Goal: Ask a question

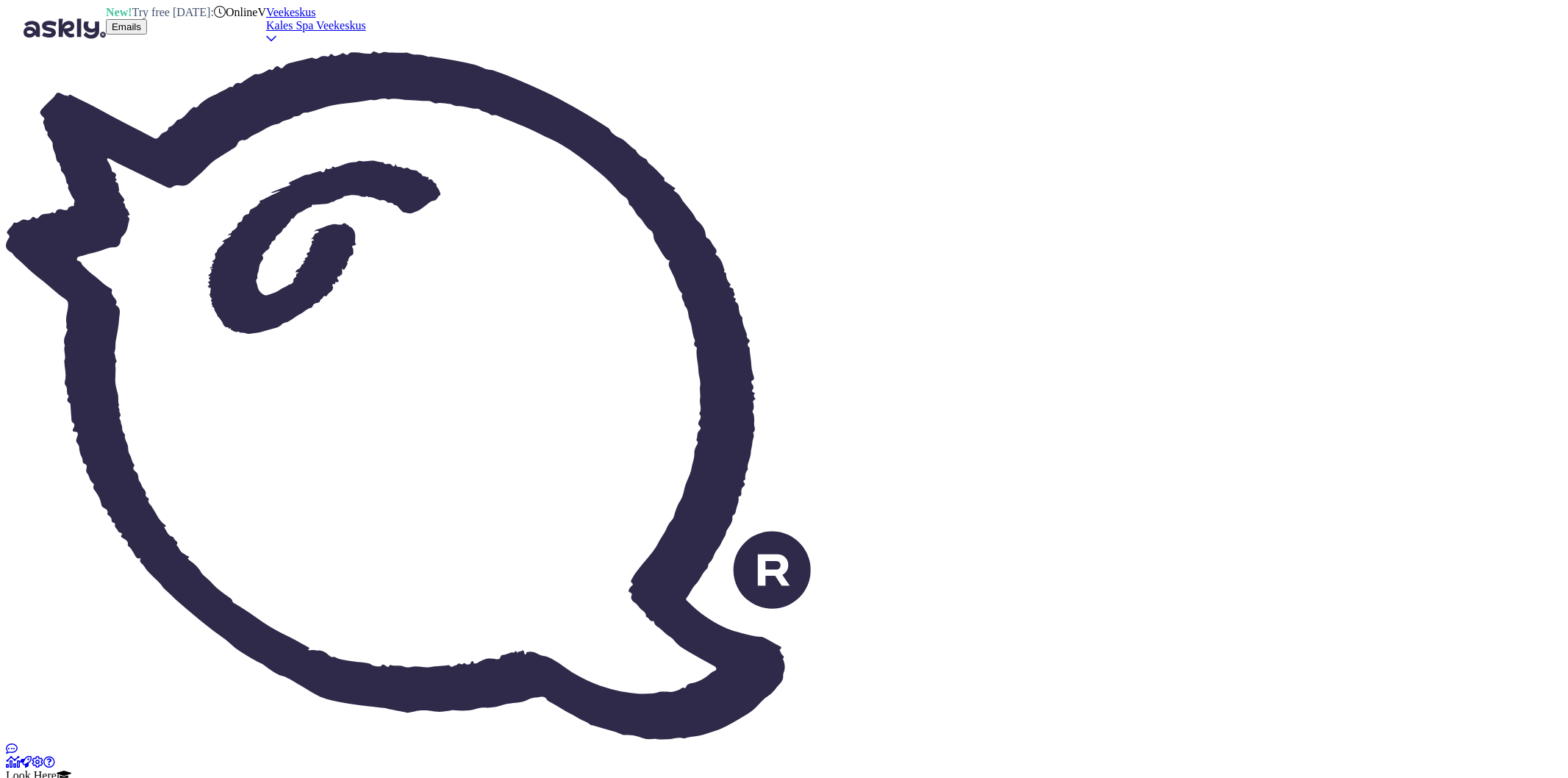
scroll to position [1235, 0]
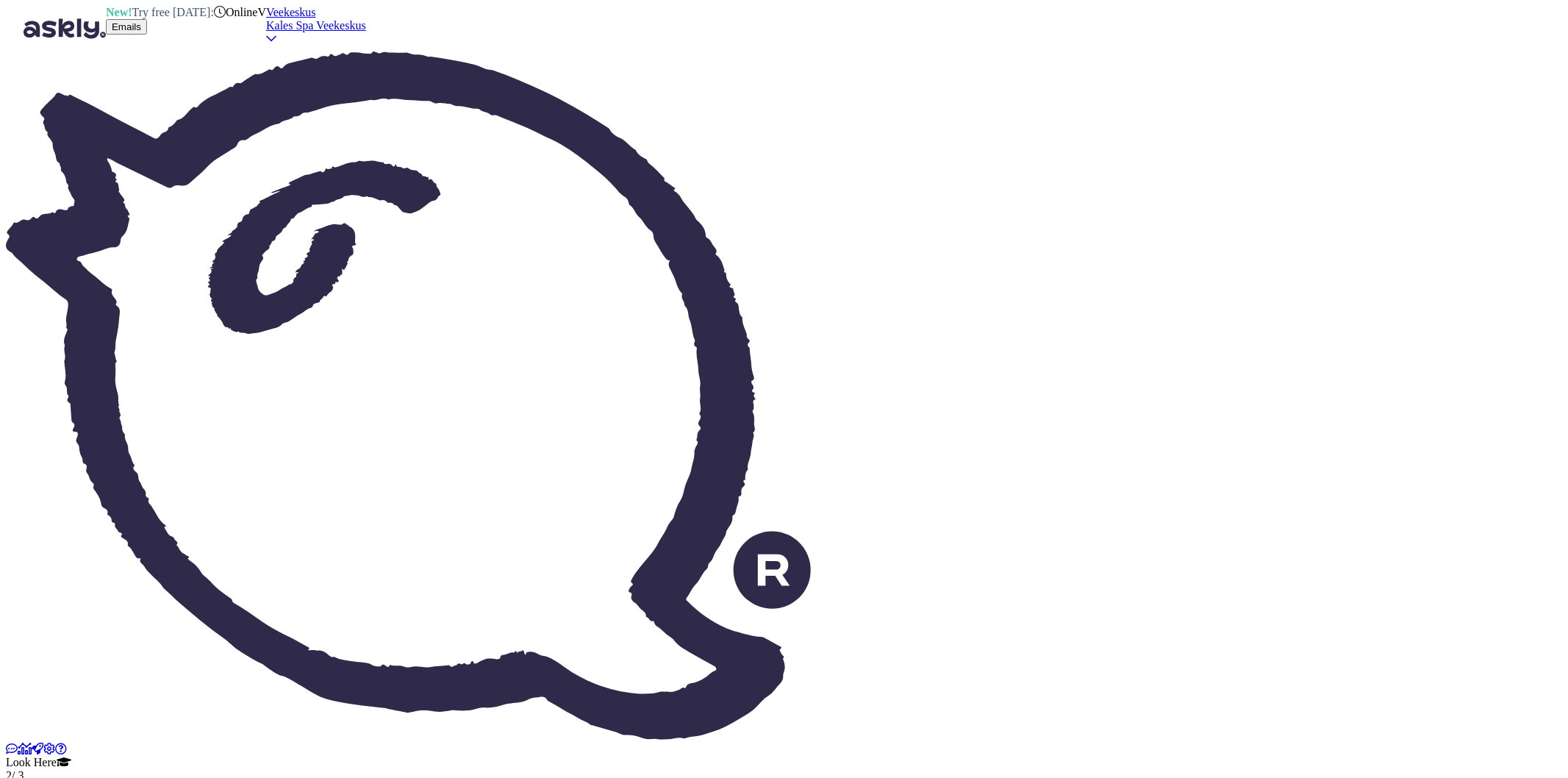
drag, startPoint x: 461, startPoint y: 279, endPoint x: 295, endPoint y: 208, distance: 180.5
copy span "Добрый день.Я посещаю ваш водный центр по системе Syebby.Срок посещения у меня …"
